Goal: Transaction & Acquisition: Purchase product/service

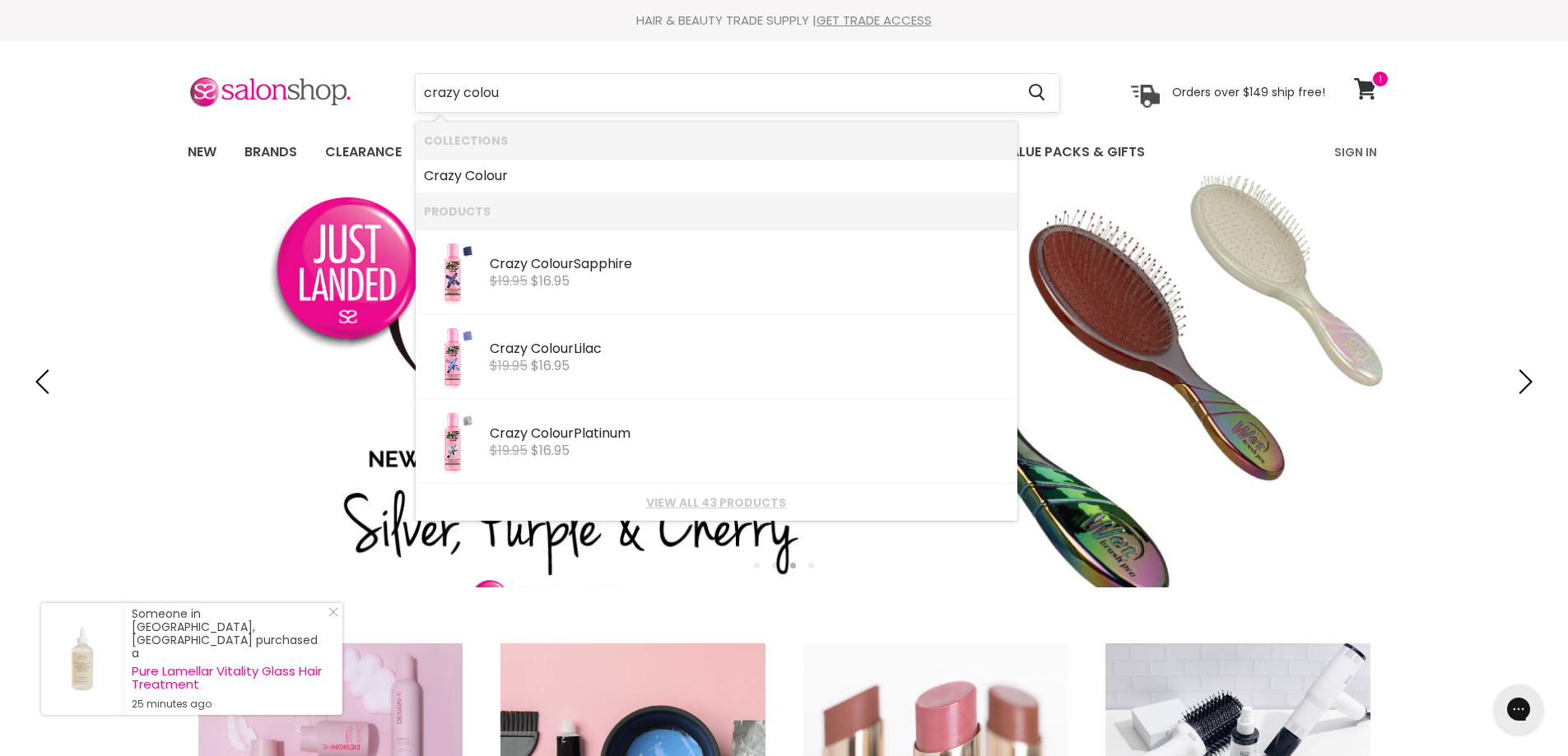
type input "crazy colo"
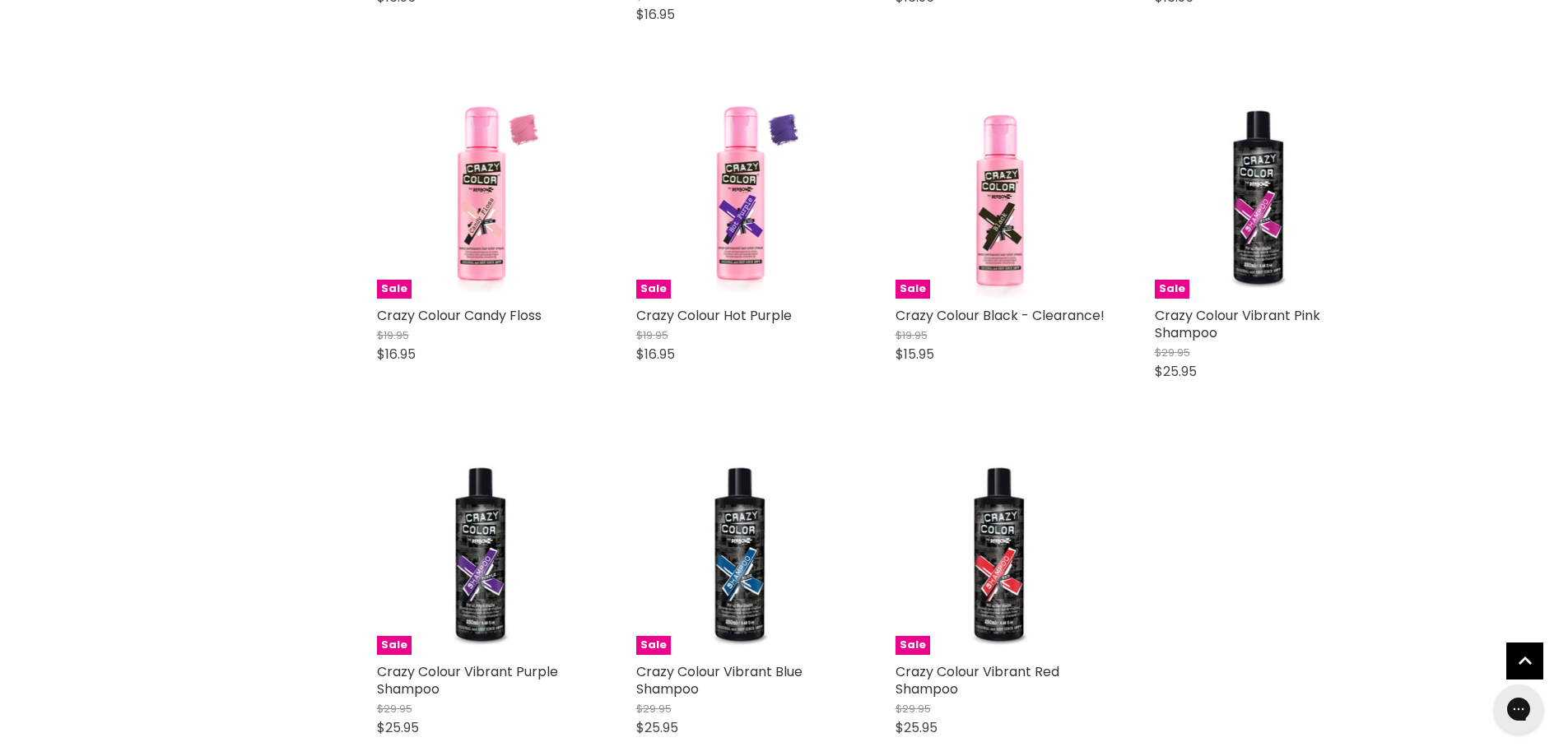
scroll to position [3374, 0]
